Goal: Register for event/course

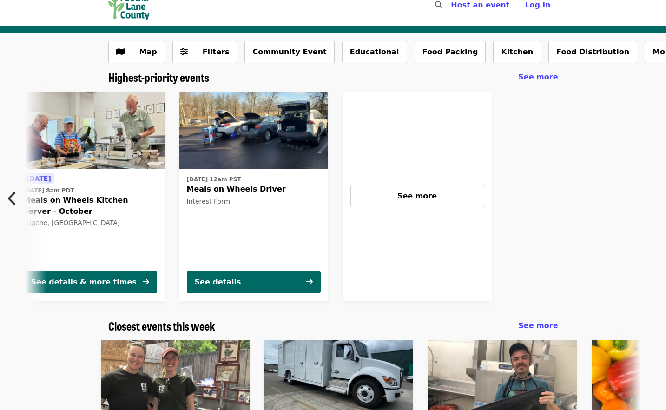
scroll to position [17, 0]
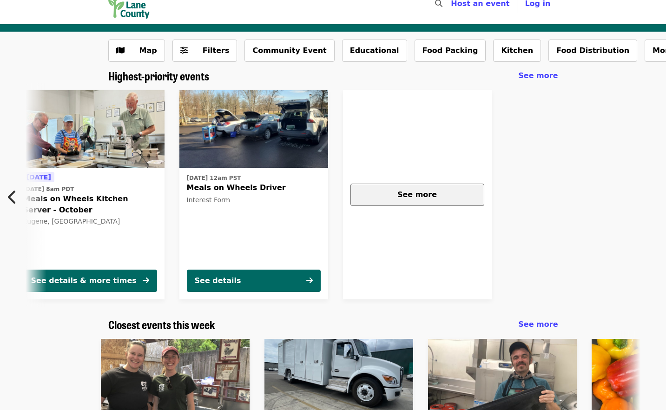
click at [417, 199] on div "See more" at bounding box center [417, 194] width 118 height 11
